Goal: Complete application form

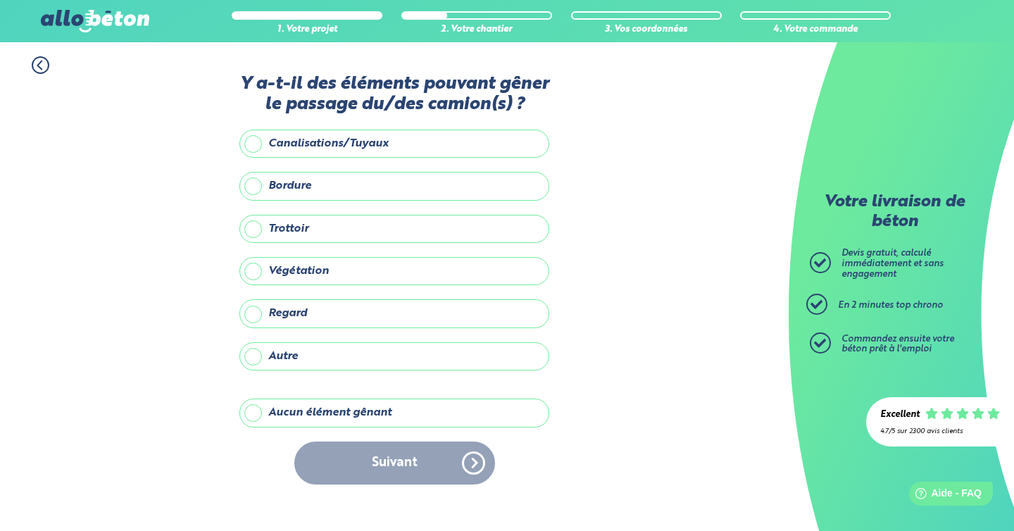
click at [461, 463] on div "Suivant" at bounding box center [394, 463] width 310 height 43
click at [292, 357] on label "Autre" at bounding box center [394, 356] width 310 height 28
click at [0, 0] on input "Autre" at bounding box center [0, 0] width 0 height 0
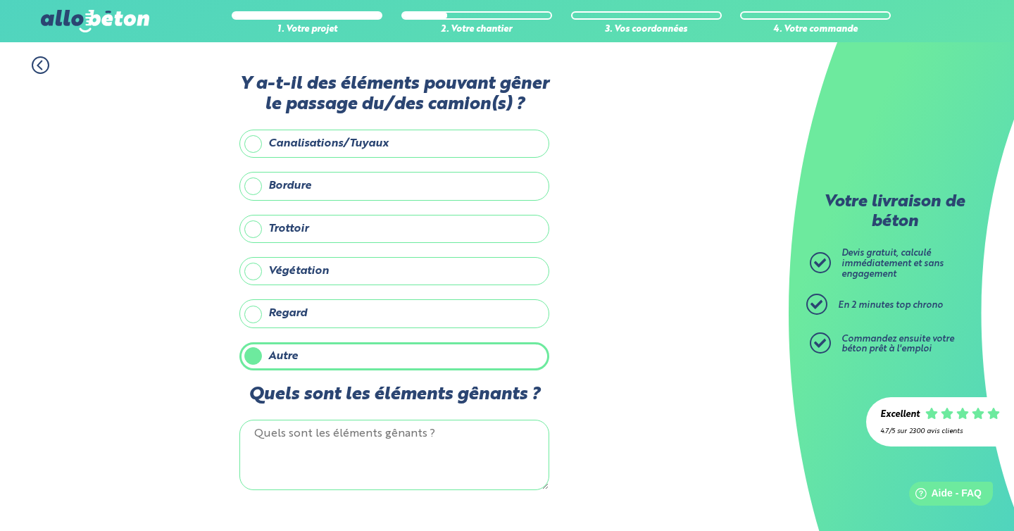
scroll to position [2, 0]
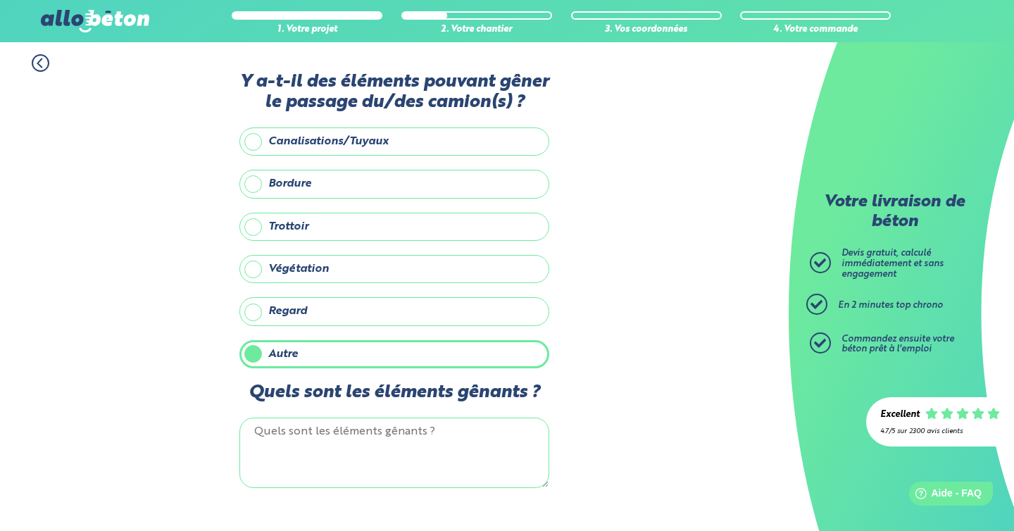
click at [278, 434] on textarea "Quels sont les éléments gênants ?" at bounding box center [394, 453] width 310 height 70
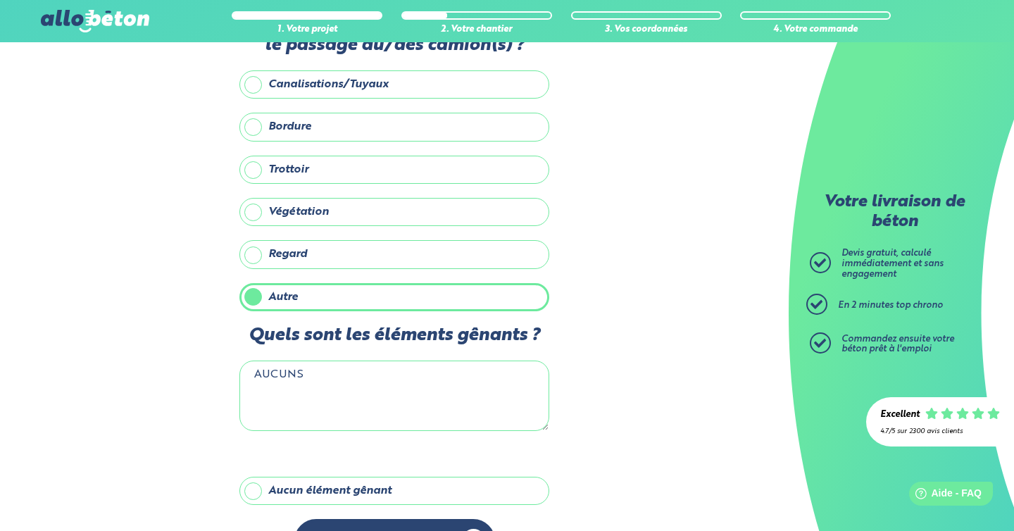
scroll to position [104, 0]
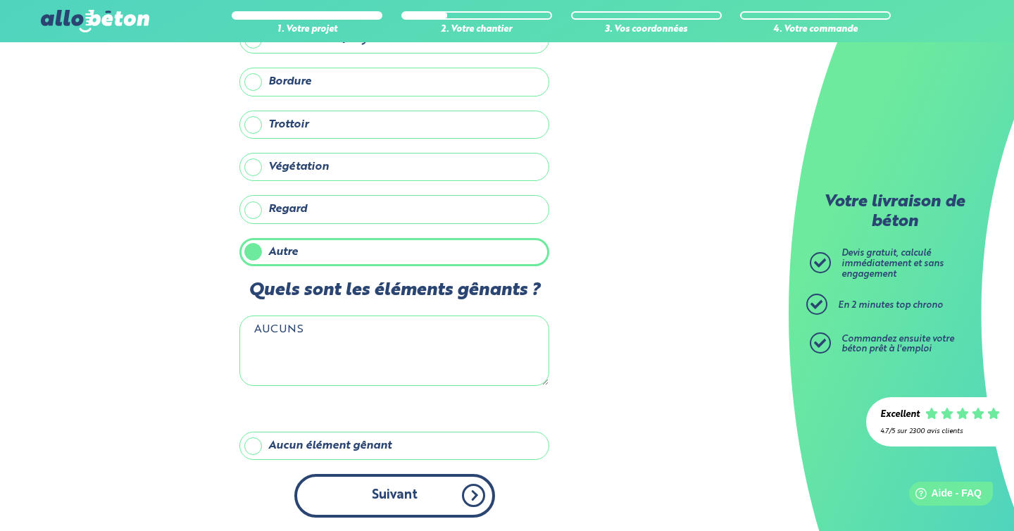
type textarea "AUCUNS"
click at [410, 492] on button "Suivant" at bounding box center [394, 495] width 201 height 43
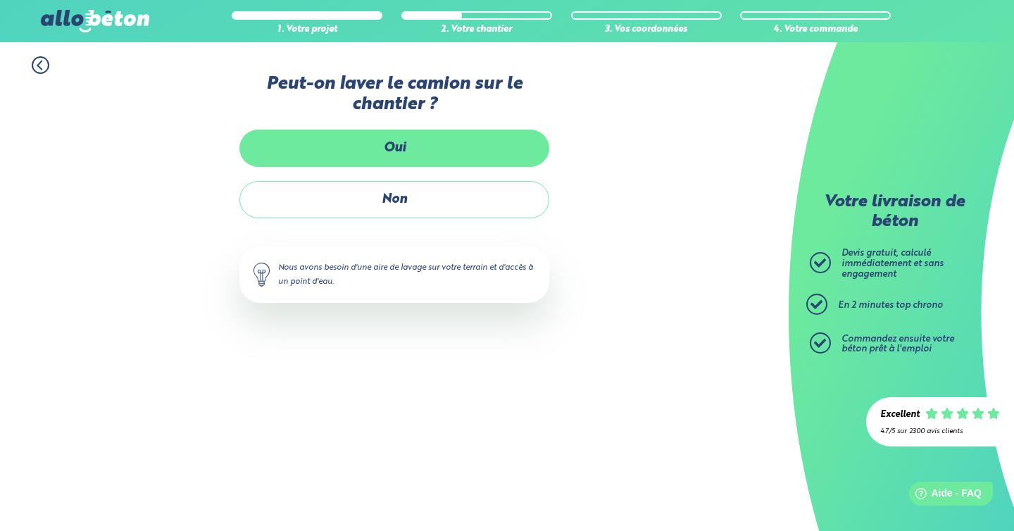
click at [461, 144] on label "Oui" at bounding box center [394, 148] width 310 height 37
click at [0, 0] on input "Oui" at bounding box center [0, 0] width 0 height 0
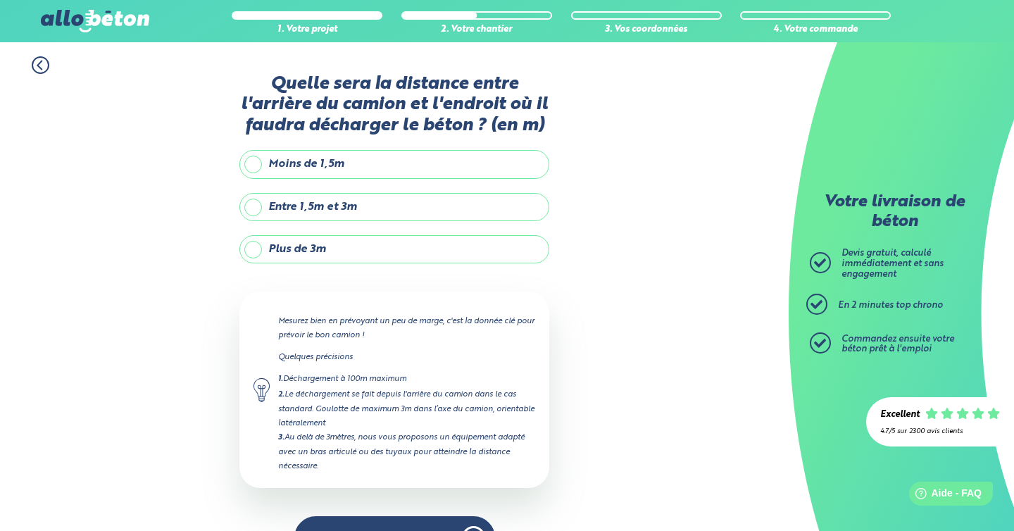
click at [336, 206] on label "Entre 1,5m et 3m" at bounding box center [394, 207] width 310 height 28
click at [0, 0] on input "Entre 1,5m et 3m" at bounding box center [0, 0] width 0 height 0
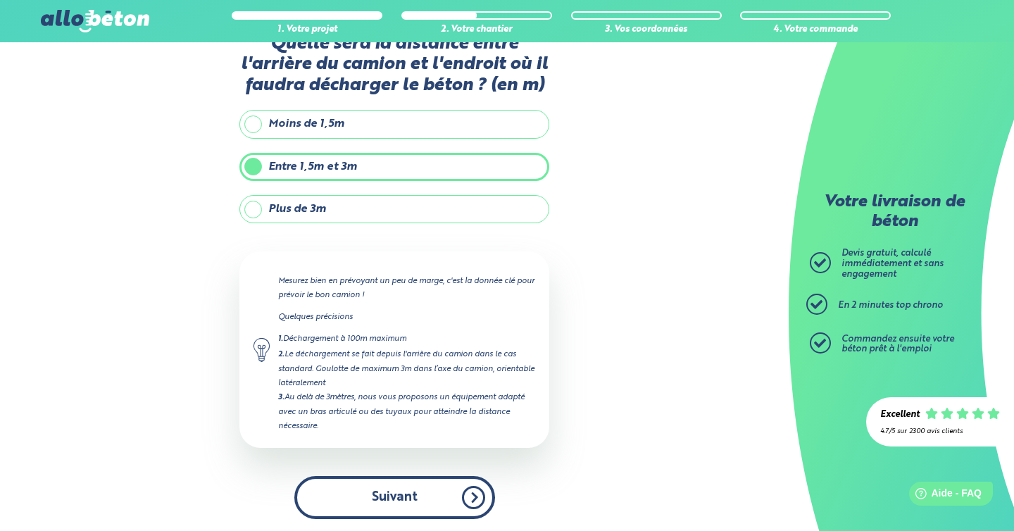
click at [395, 492] on button "Suivant" at bounding box center [394, 497] width 201 height 43
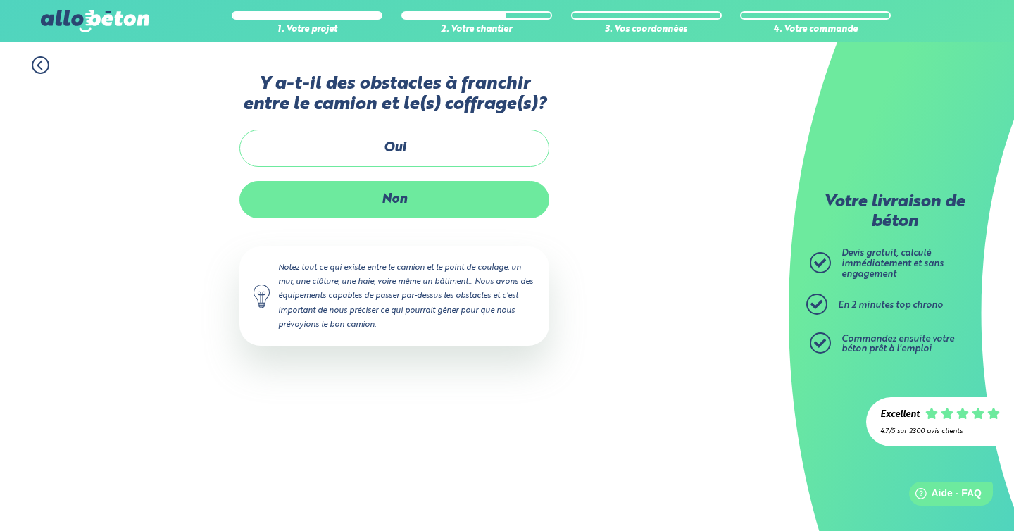
click at [506, 195] on label "Non" at bounding box center [394, 199] width 310 height 37
click at [0, 0] on input "Non" at bounding box center [0, 0] width 0 height 0
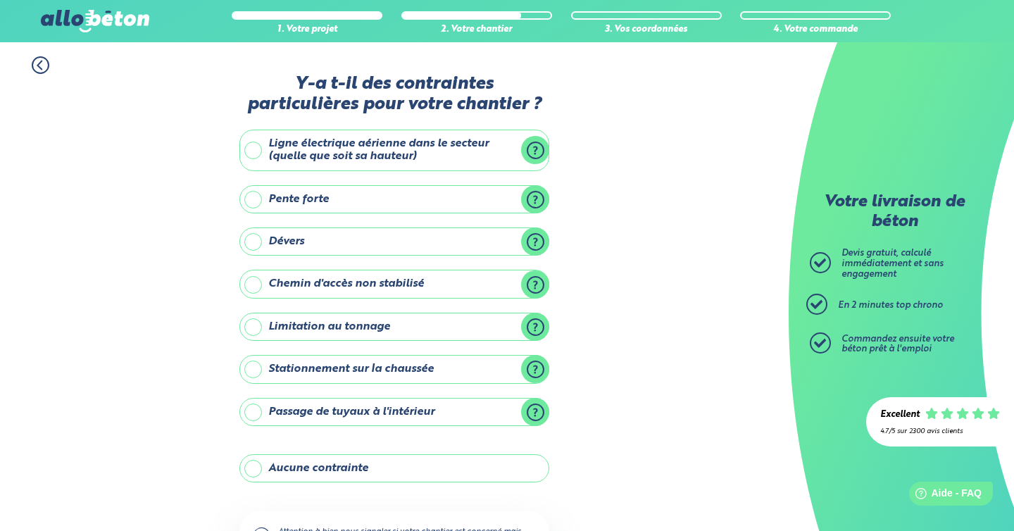
click at [330, 466] on label "Aucune contrainte" at bounding box center [394, 468] width 310 height 28
click at [0, 0] on input "Aucune contrainte" at bounding box center [0, 0] width 0 height 0
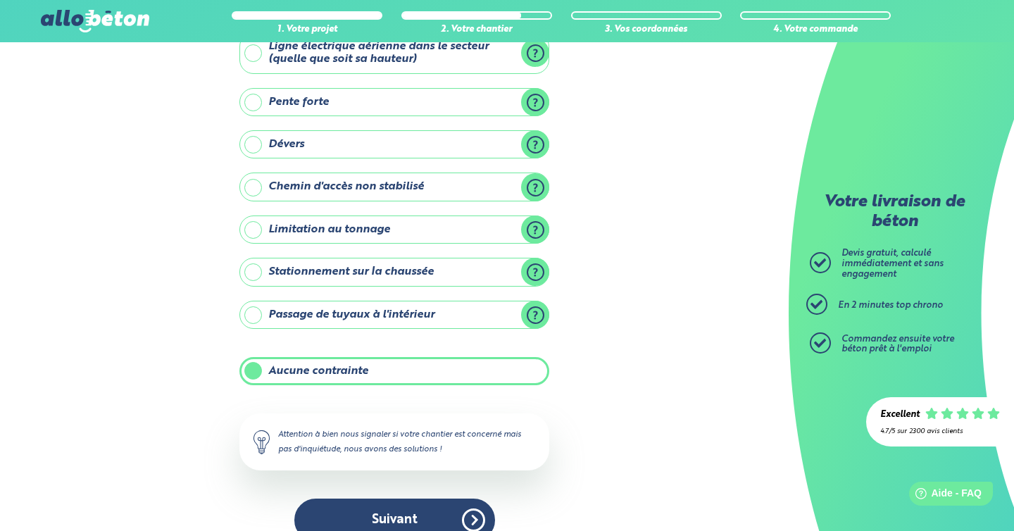
scroll to position [122, 0]
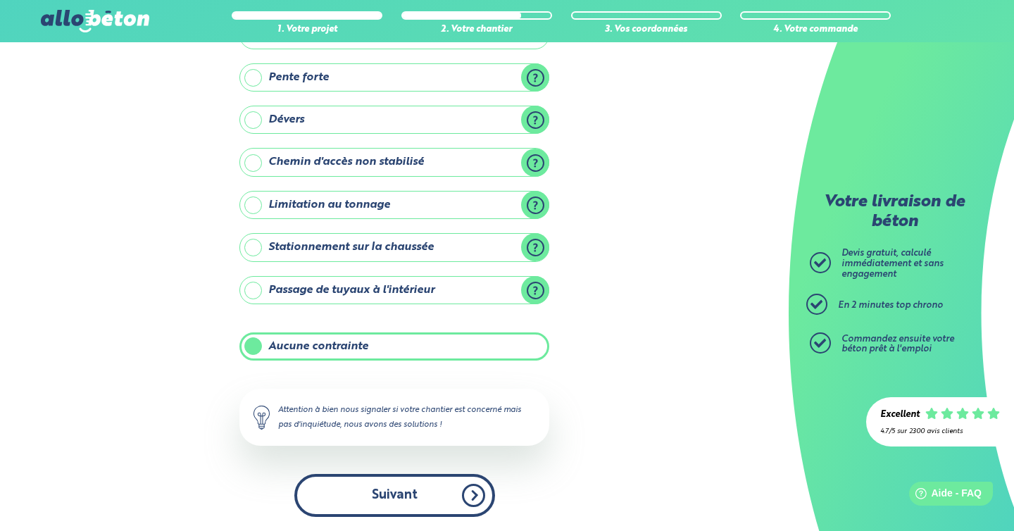
click at [381, 488] on button "Suivant" at bounding box center [394, 495] width 201 height 43
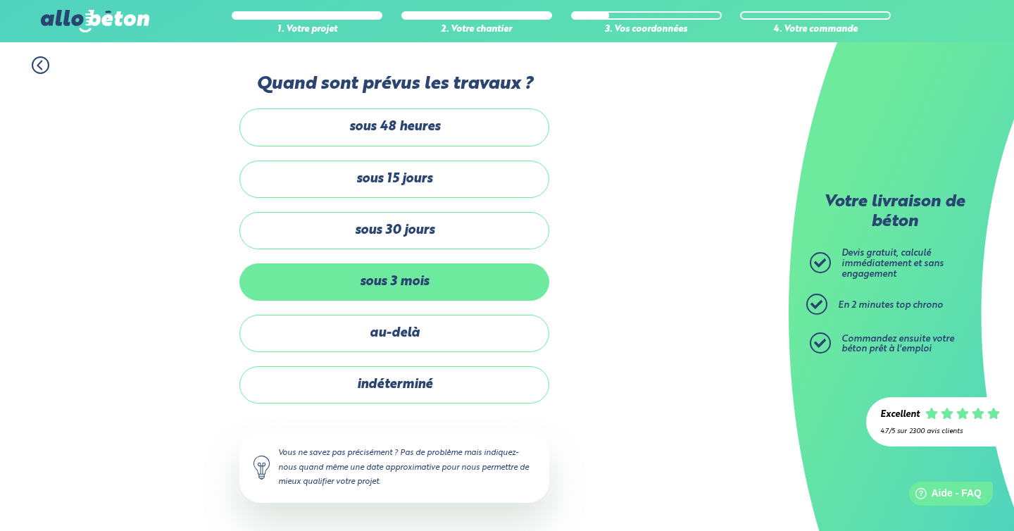
click at [420, 278] on label "sous 3 mois" at bounding box center [394, 281] width 310 height 37
click at [0, 0] on input "sous 3 mois" at bounding box center [0, 0] width 0 height 0
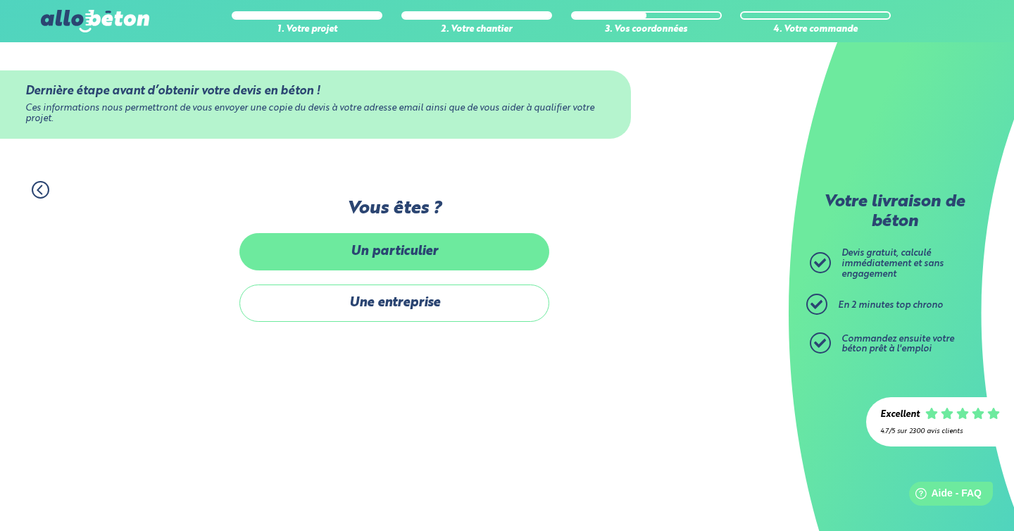
click at [418, 254] on label "Un particulier" at bounding box center [394, 251] width 310 height 37
click at [0, 0] on input "Un particulier" at bounding box center [0, 0] width 0 height 0
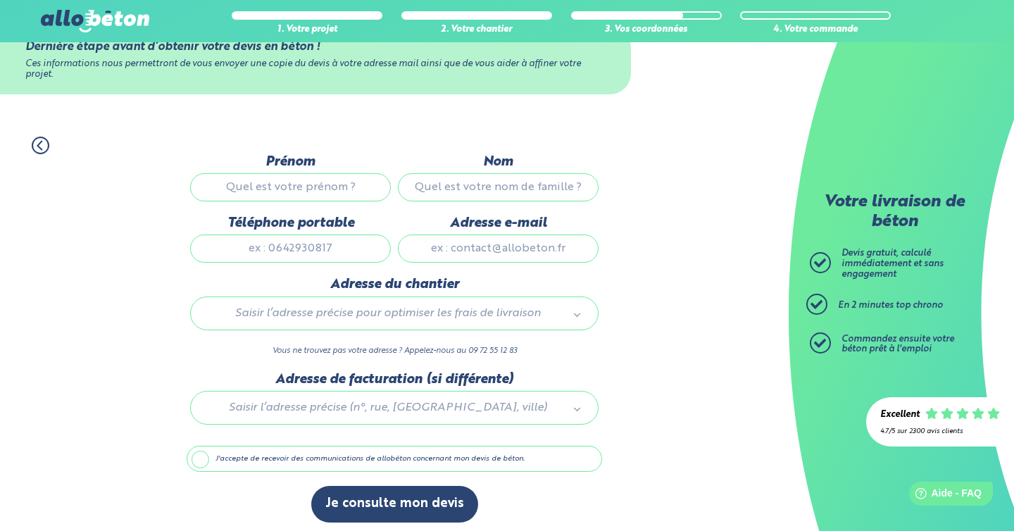
scroll to position [49, 0]
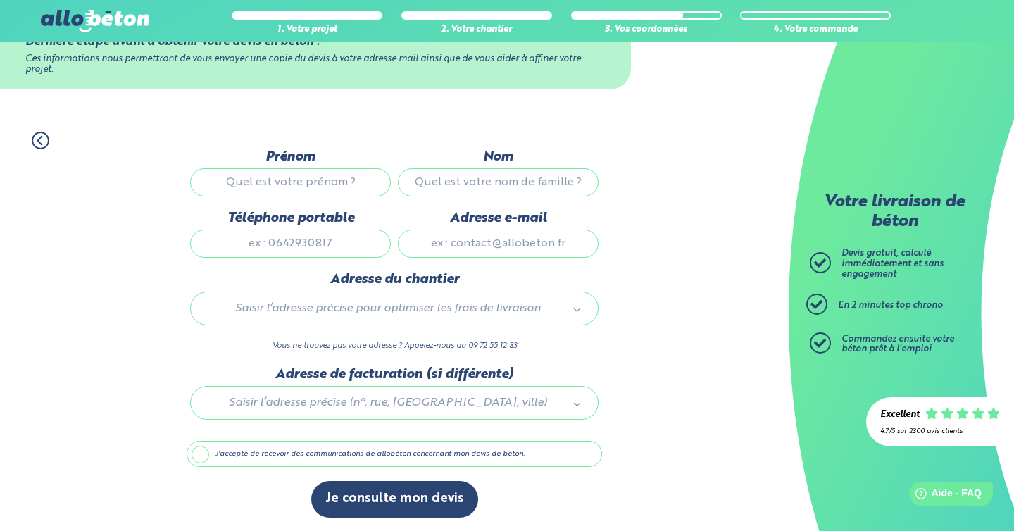
click at [316, 176] on input "Prénom" at bounding box center [290, 182] width 201 height 28
type input "Pierre"
type input "DELAURIES"
type input "0636667350"
type input "pierrotmyjo@gmail.com"
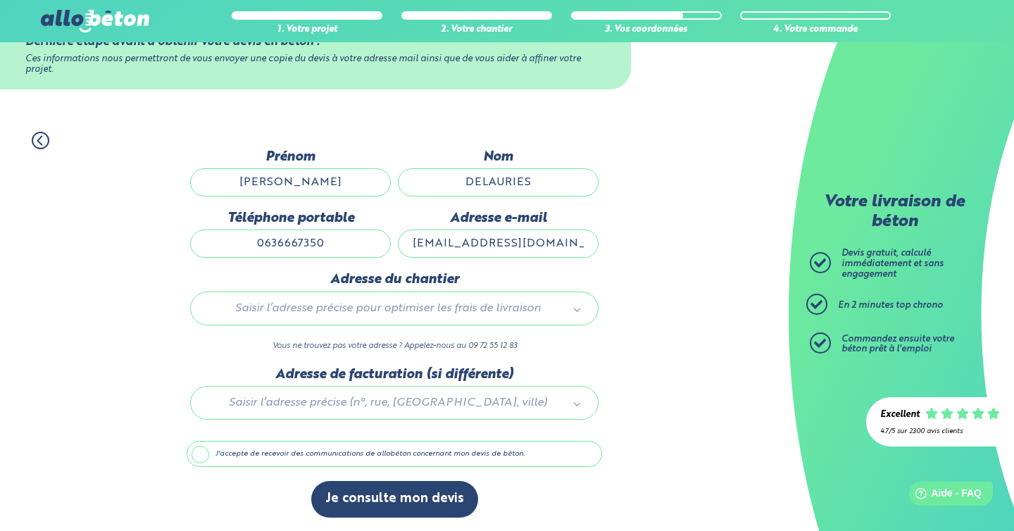
type input "37 ROUTE DE LA GARE"
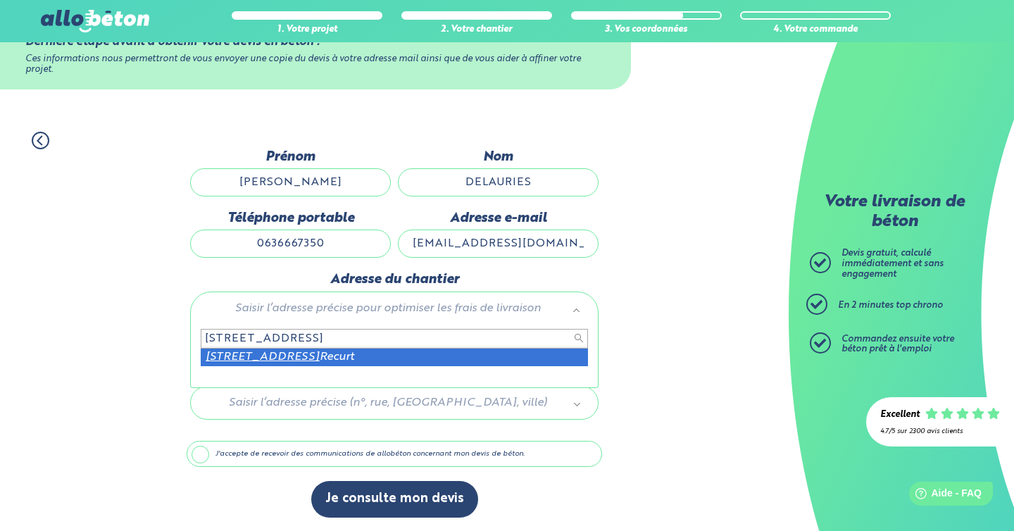
type input "1 route de boulogne 65330"
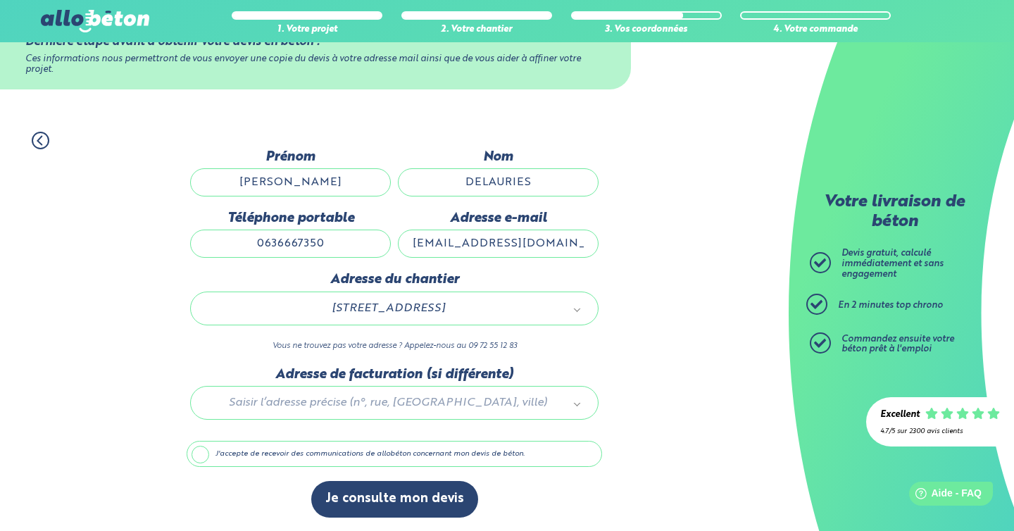
click at [400, 404] on div at bounding box center [395, 400] width 416 height 67
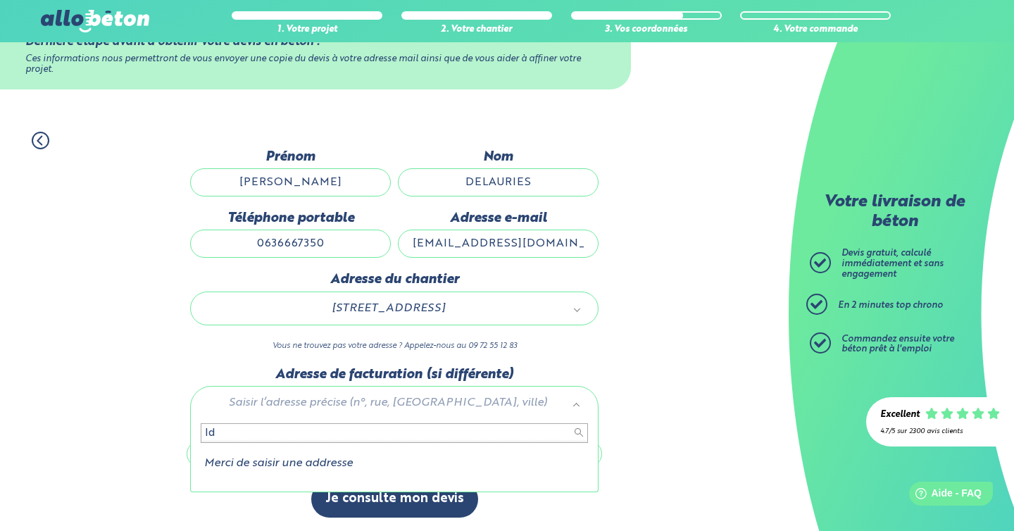
type input "I"
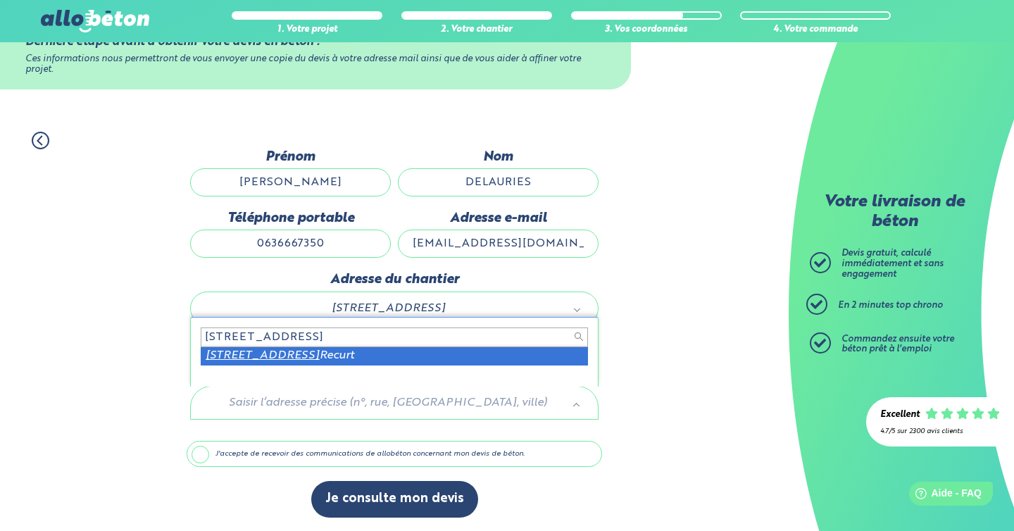
type input "1 route de boulogne 65330"
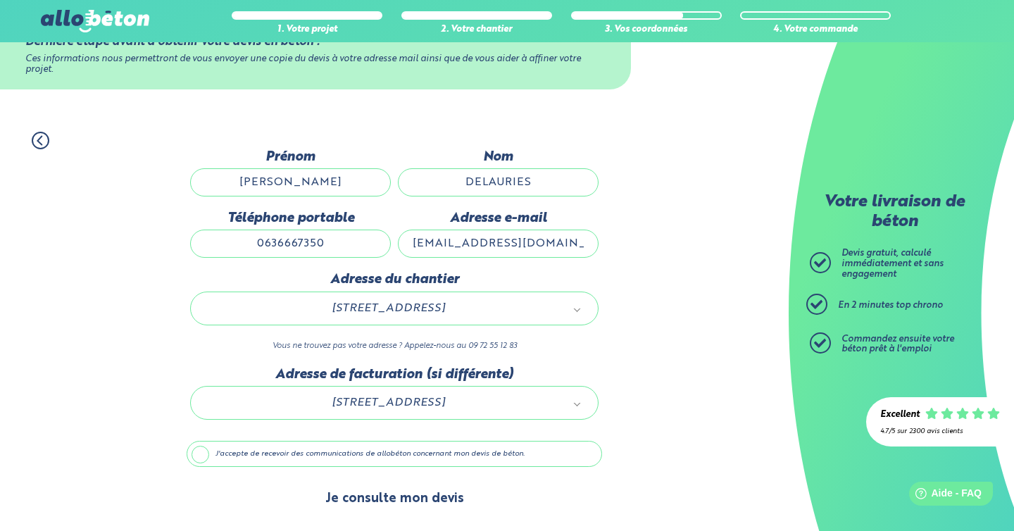
click at [425, 499] on button "Je consulte mon devis" at bounding box center [394, 499] width 167 height 36
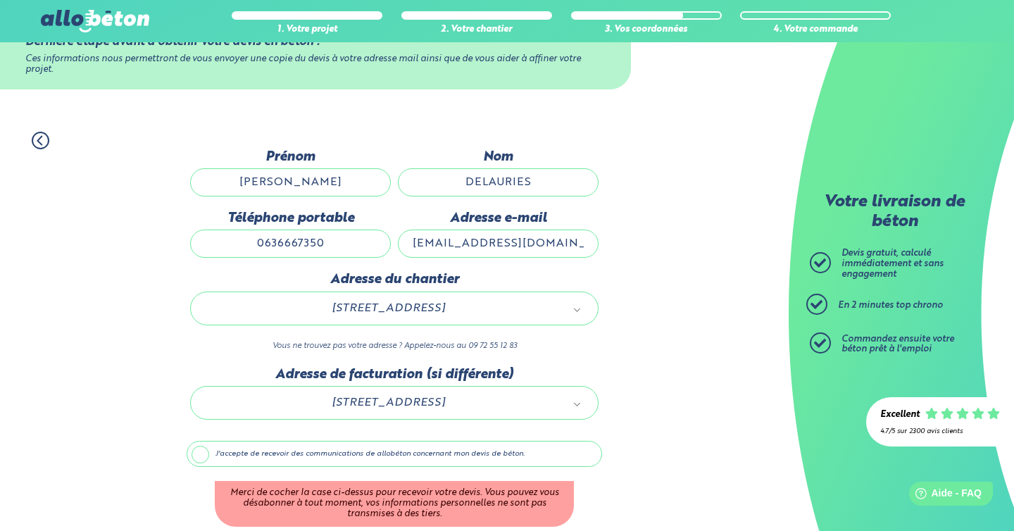
click at [201, 454] on label "J'accepte de recevoir des communications de allobéton concernant mon devis de b…" at bounding box center [395, 454] width 416 height 27
click at [0, 0] on input "J'accepte de recevoir des communications de allobéton concernant mon devis de b…" at bounding box center [0, 0] width 0 height 0
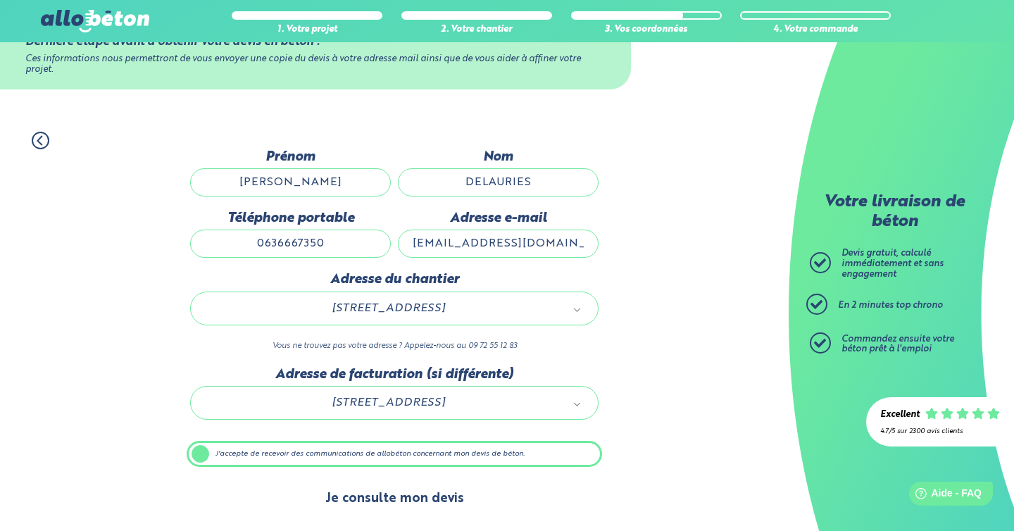
click at [403, 499] on button "Je consulte mon devis" at bounding box center [394, 499] width 167 height 36
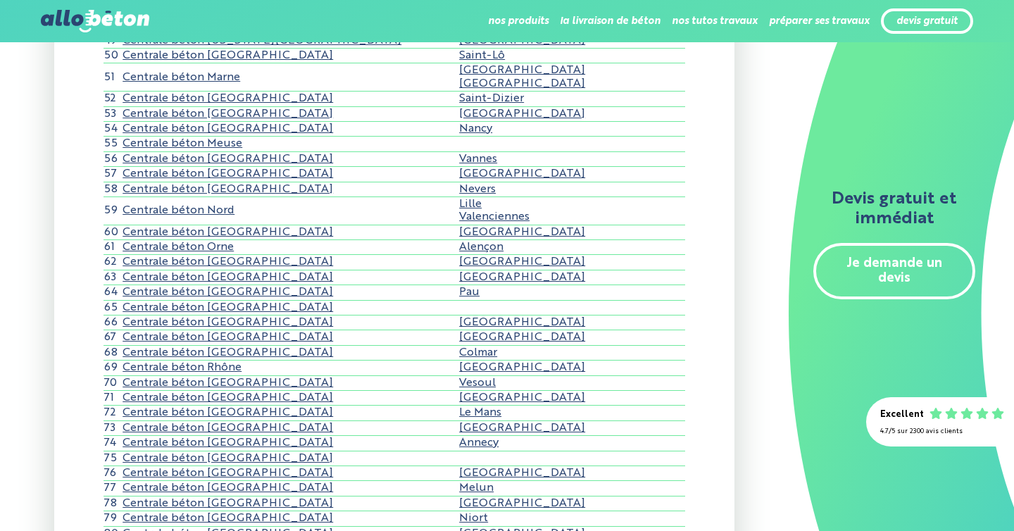
scroll to position [908, 0]
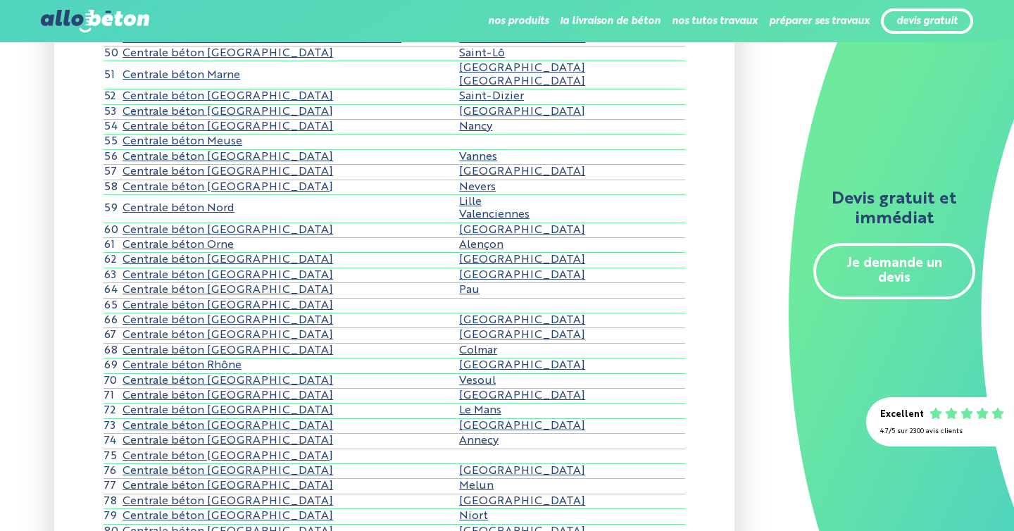
click at [237, 304] on link "Centrale béton Hautes-Pyrénées" at bounding box center [228, 305] width 211 height 11
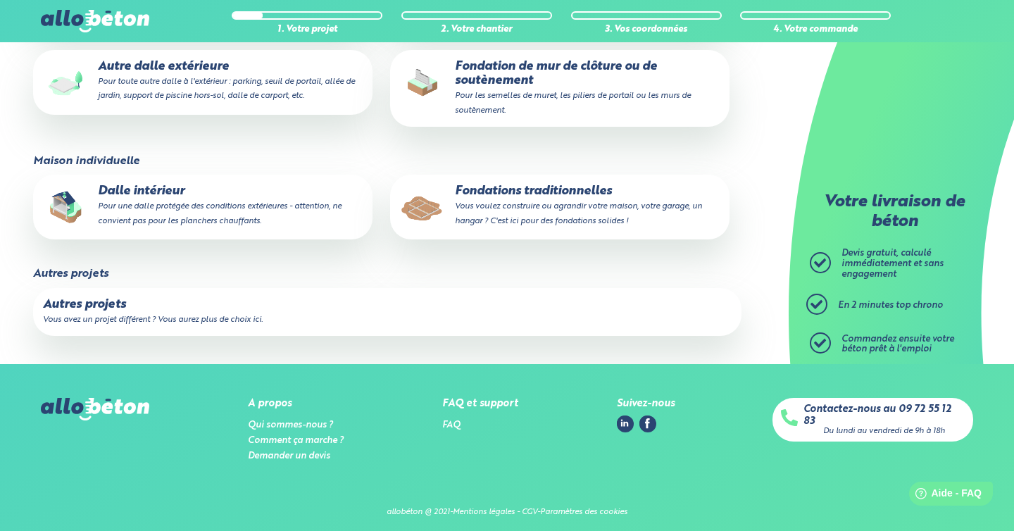
scroll to position [463, 0]
